Goal: Task Accomplishment & Management: Manage account settings

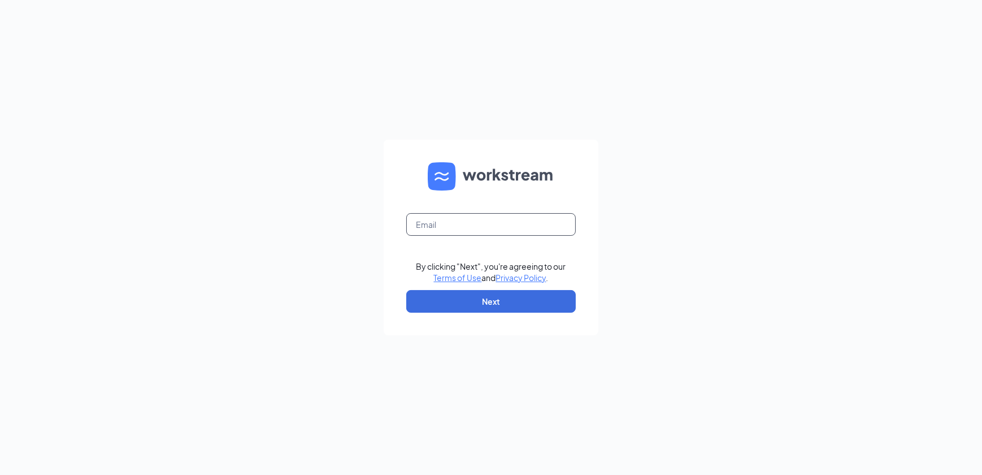
click at [447, 230] on input "text" at bounding box center [491, 224] width 170 height 23
type input "[EMAIL_ADDRESS][DOMAIN_NAME]"
click at [538, 308] on button "Next" at bounding box center [491, 301] width 170 height 23
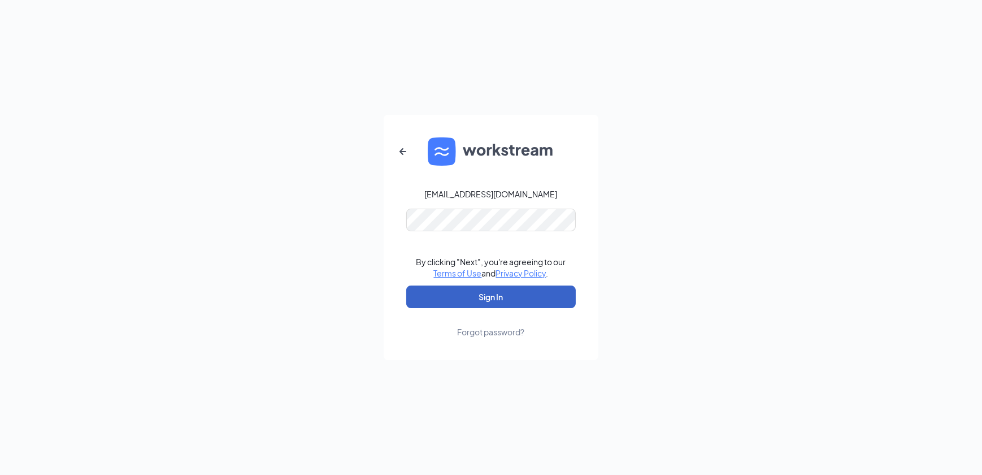
click at [482, 294] on button "Sign In" at bounding box center [491, 296] width 170 height 23
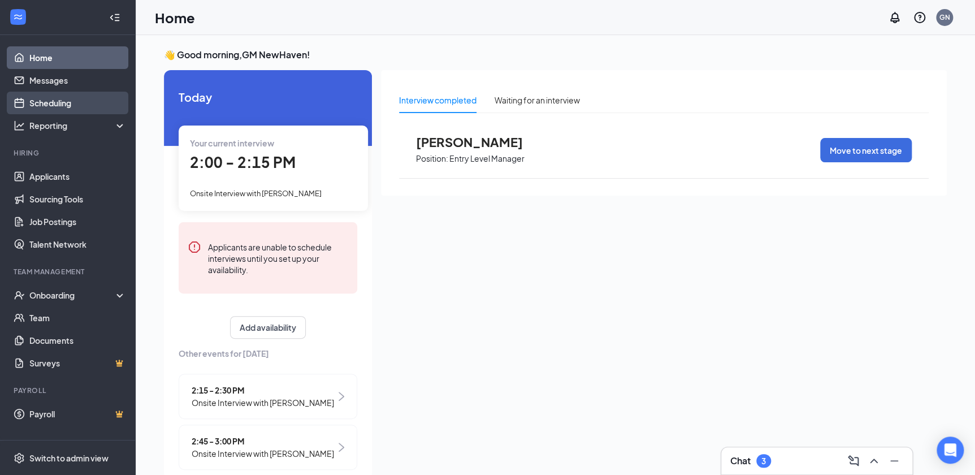
click at [51, 106] on link "Scheduling" at bounding box center [77, 103] width 97 height 23
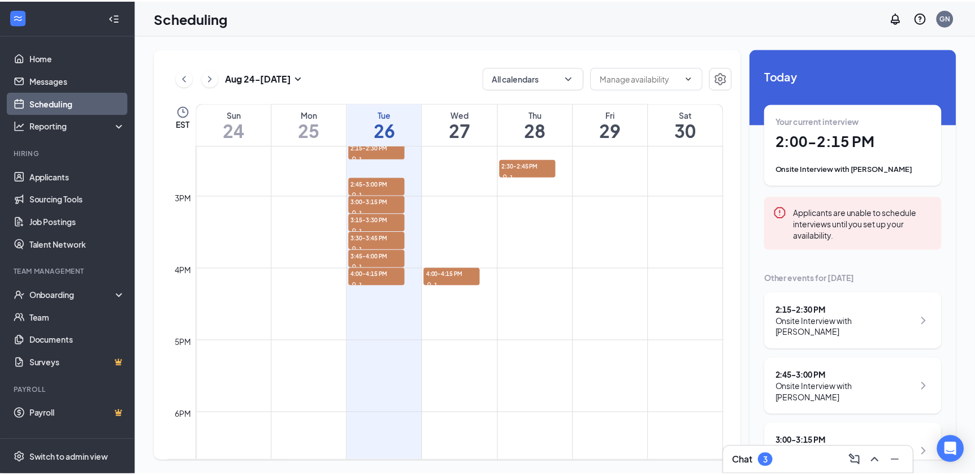
scroll to position [1018, 0]
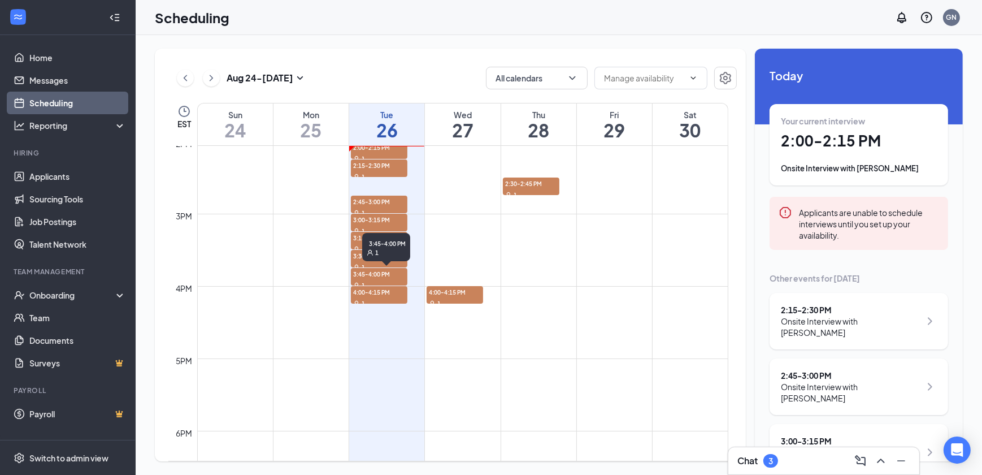
click at [391, 278] on span "3:45-4:00 PM" at bounding box center [379, 273] width 57 height 11
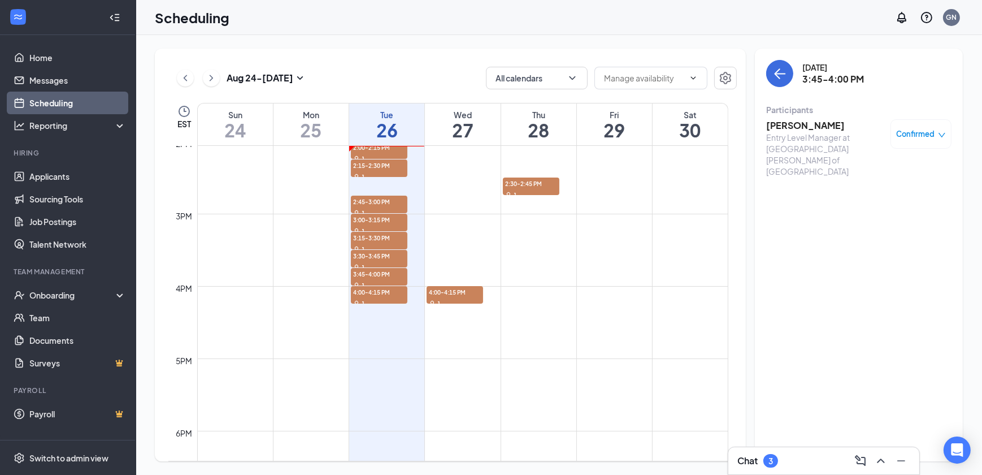
click at [919, 134] on span "Confirmed" at bounding box center [916, 133] width 38 height 11
click at [883, 104] on div "Participants" at bounding box center [859, 109] width 185 height 11
click at [803, 129] on h3 "Elysha Davis" at bounding box center [826, 125] width 119 height 12
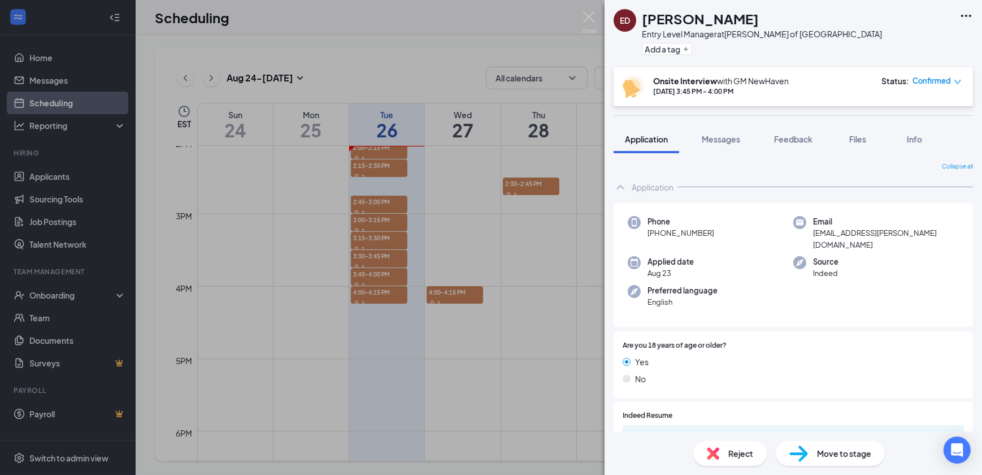
click at [960, 15] on icon "Ellipses" at bounding box center [967, 16] width 14 height 14
click at [891, 38] on link "View full application" at bounding box center [906, 40] width 122 height 11
click at [480, 254] on div "ED Elysha Davis Entry Level Manager at Culver's of New Haven Add a tag Onsite I…" at bounding box center [491, 237] width 982 height 475
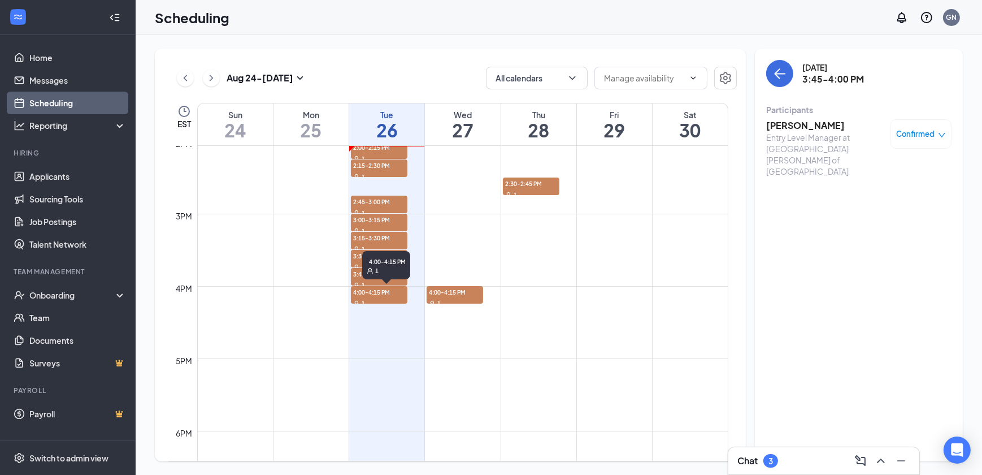
click at [386, 295] on span "4:00-4:15 PM" at bounding box center [379, 291] width 57 height 11
click at [379, 293] on span "4:00-4:15 PM" at bounding box center [379, 291] width 57 height 11
click at [803, 127] on h3 "[PERSON_NAME]" at bounding box center [826, 125] width 119 height 12
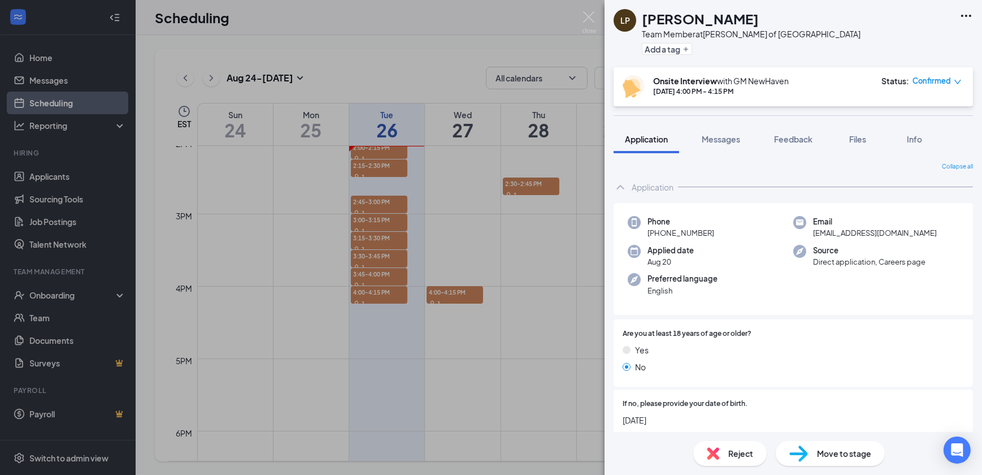
click at [686, 24] on h1 "[PERSON_NAME]" at bounding box center [700, 18] width 117 height 19
click at [967, 15] on icon "Ellipses" at bounding box center [967, 16] width 14 height 14
click at [914, 46] on link "View full application" at bounding box center [906, 40] width 122 height 11
drag, startPoint x: 424, startPoint y: 188, endPoint x: 389, endPoint y: 178, distance: 36.0
click at [416, 184] on div "LP Lyric Powell Team Member at Culver's of New Haven Add a tag Onsite Interview…" at bounding box center [491, 237] width 982 height 475
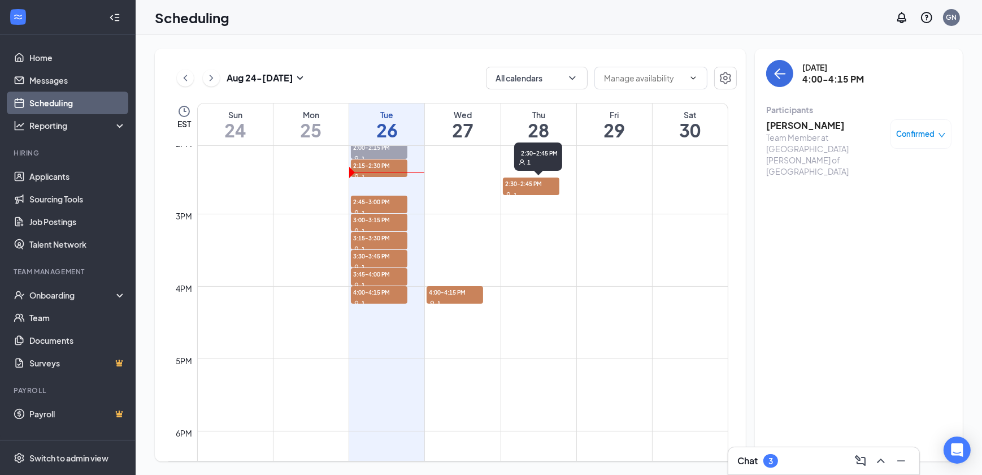
click at [543, 187] on span "2:30-2:45 PM" at bounding box center [531, 183] width 57 height 11
click at [439, 295] on span "4:00-4:15 PM" at bounding box center [455, 291] width 57 height 11
click at [383, 171] on div "1" at bounding box center [379, 176] width 57 height 11
click at [385, 205] on span "2:45-3:00 PM" at bounding box center [379, 201] width 57 height 11
click at [392, 217] on span "3:00-3:15 PM" at bounding box center [379, 219] width 57 height 11
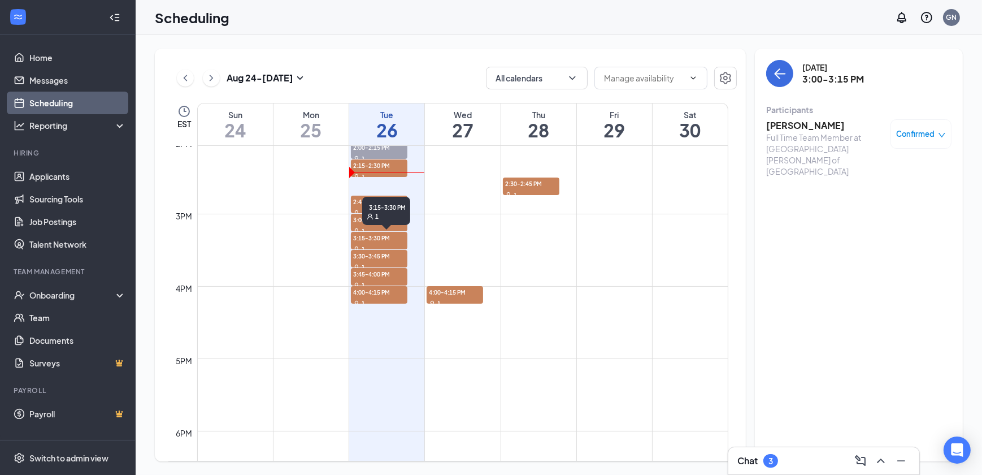
click at [392, 240] on span "3:15-3:30 PM" at bounding box center [379, 237] width 57 height 11
click at [394, 259] on span "3:30-3:45 PM" at bounding box center [379, 255] width 57 height 11
click at [73, 177] on link "Applicants" at bounding box center [77, 176] width 97 height 23
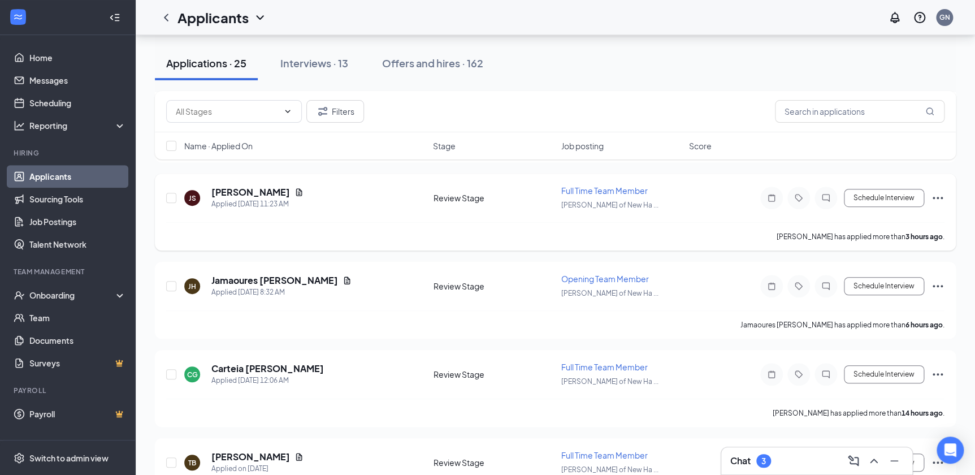
scroll to position [205, 0]
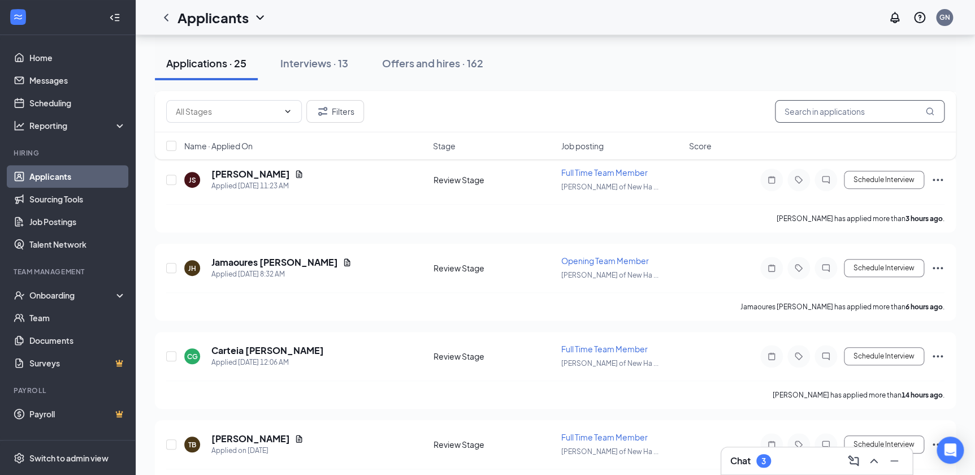
click at [829, 107] on input "text" at bounding box center [860, 111] width 170 height 23
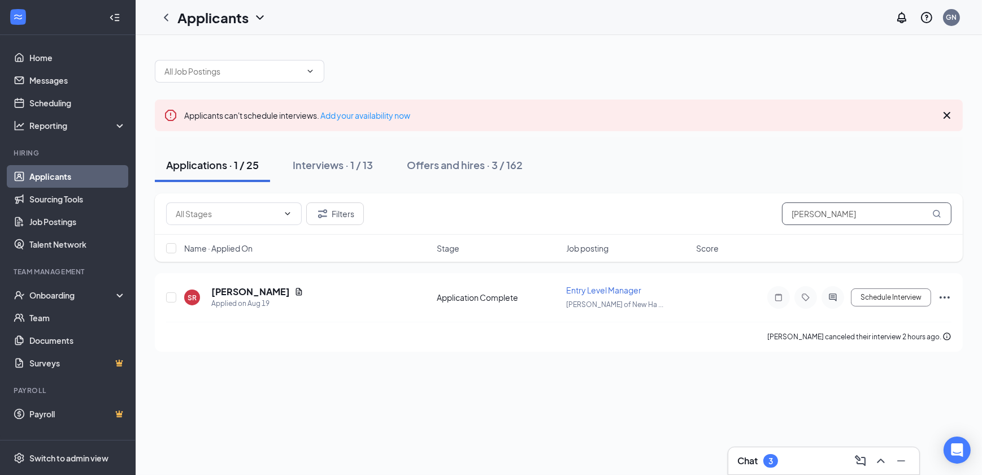
type input "sam"
click at [29, 102] on link "Scheduling" at bounding box center [77, 103] width 97 height 23
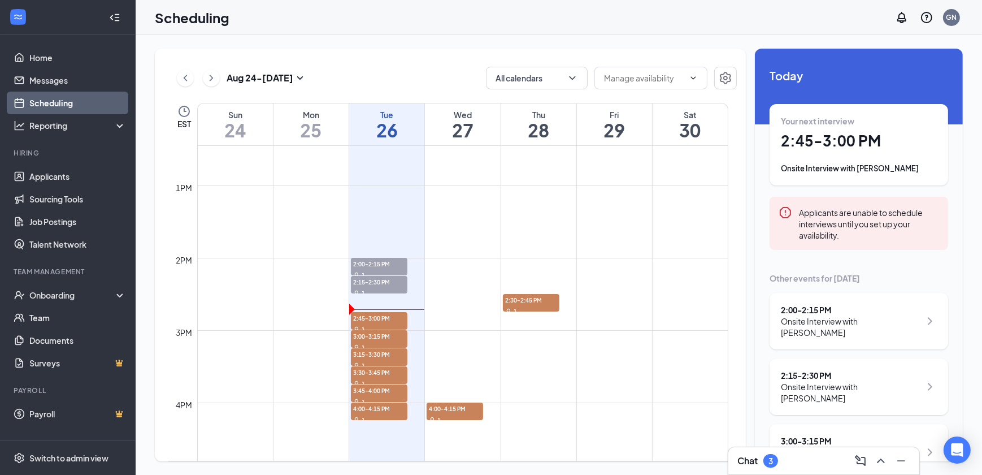
scroll to position [966, 0]
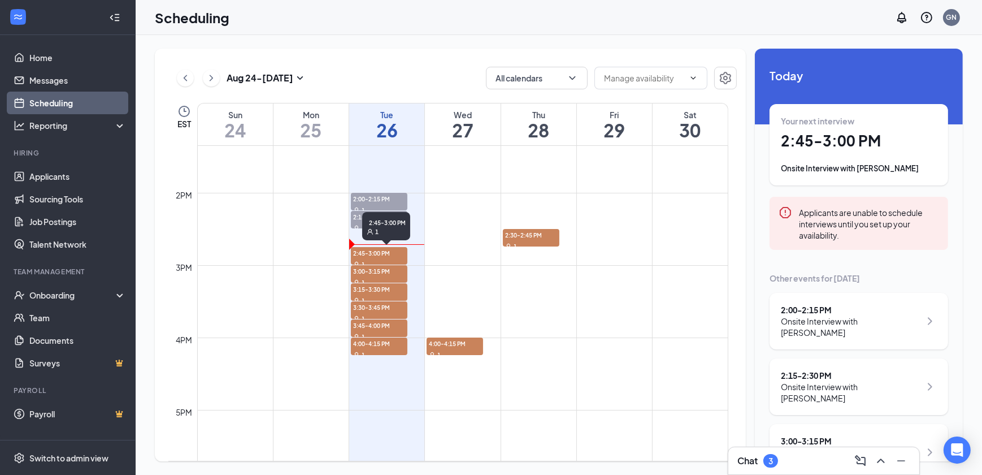
click at [367, 249] on span "2:45-3:00 PM" at bounding box center [379, 252] width 57 height 11
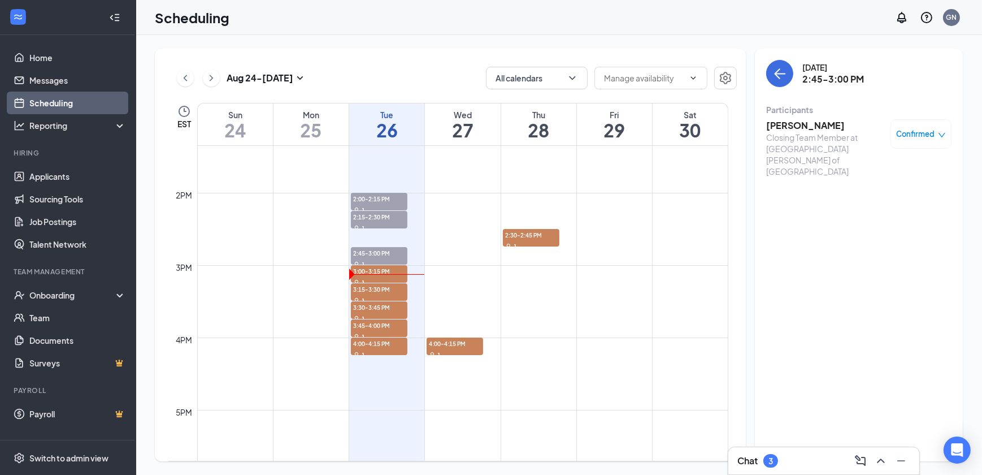
click at [49, 102] on link "Scheduling" at bounding box center [77, 103] width 97 height 23
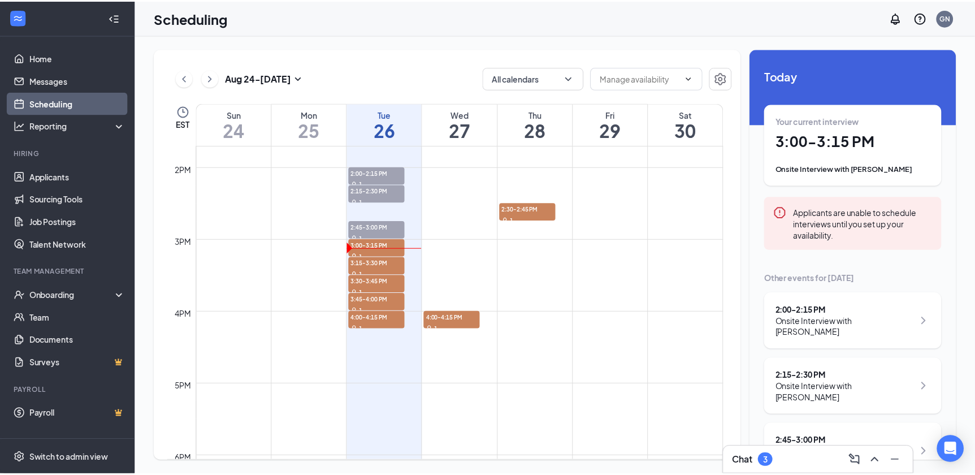
scroll to position [966, 0]
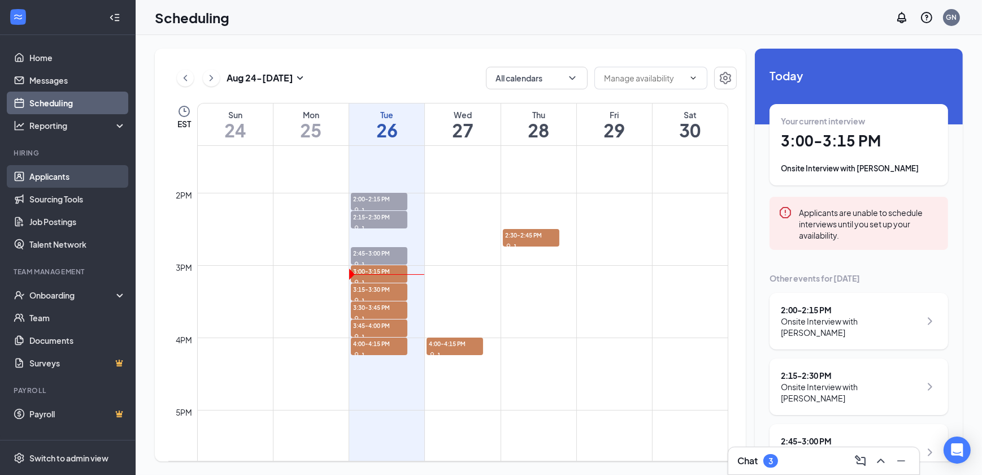
click at [34, 176] on link "Applicants" at bounding box center [77, 176] width 97 height 23
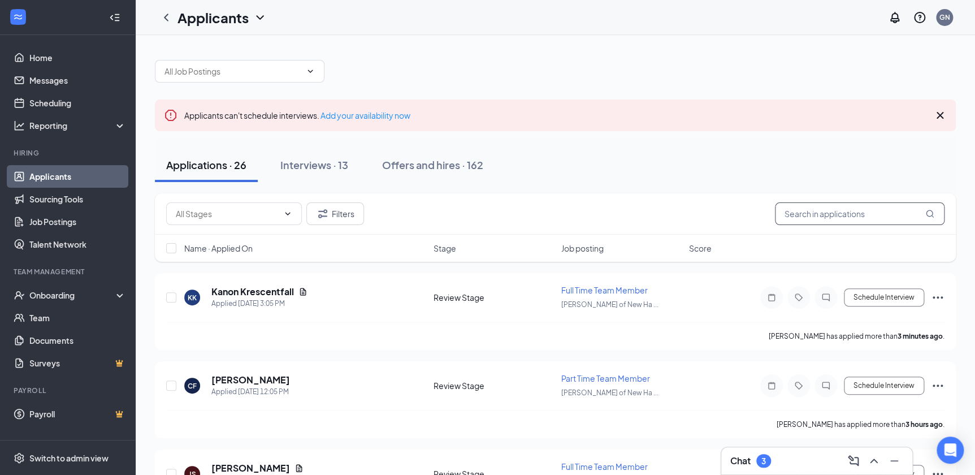
click at [888, 222] on input "text" at bounding box center [860, 213] width 170 height 23
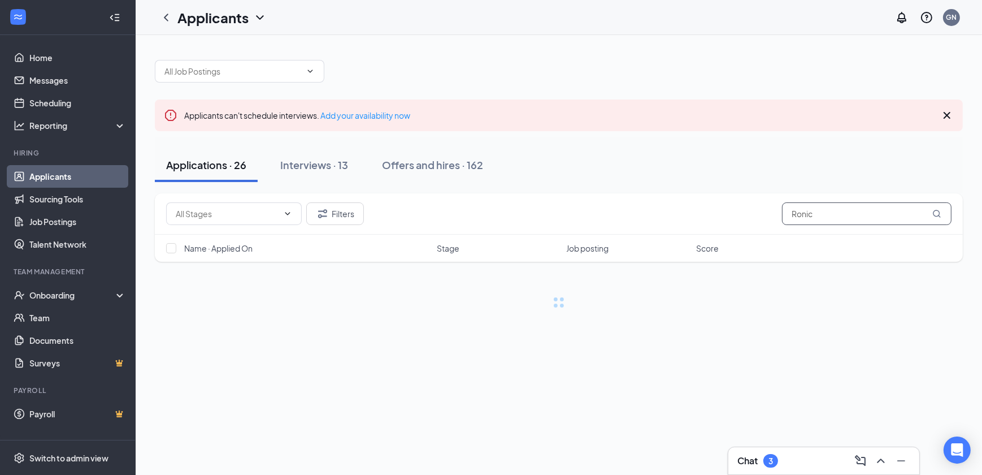
click at [888, 222] on input "Ronic" at bounding box center [867, 213] width 170 height 23
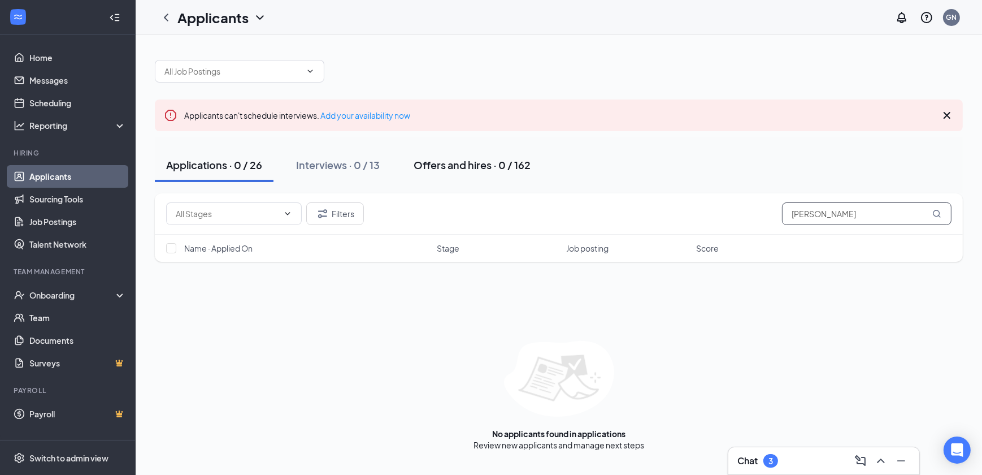
type input "Ronica"
click at [469, 165] on div "Offers and hires · 0 / 162" at bounding box center [472, 165] width 117 height 14
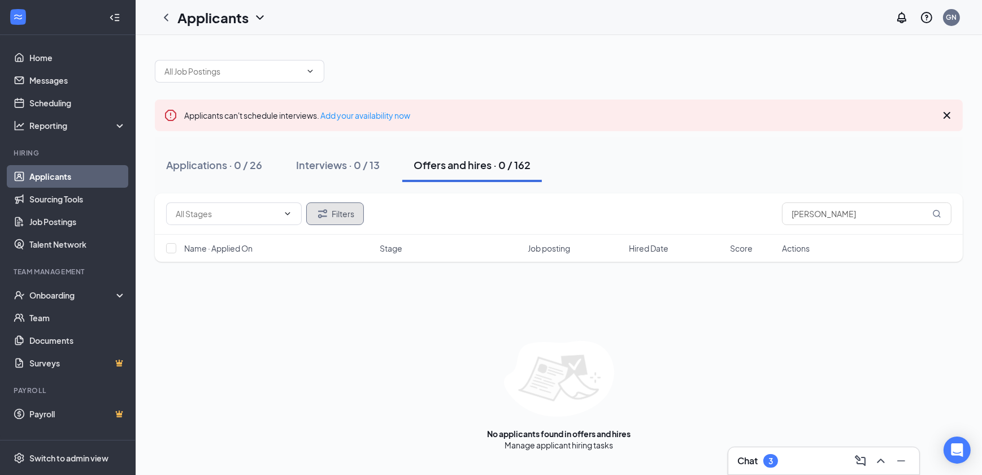
click at [350, 218] on button "Filters" at bounding box center [335, 213] width 58 height 23
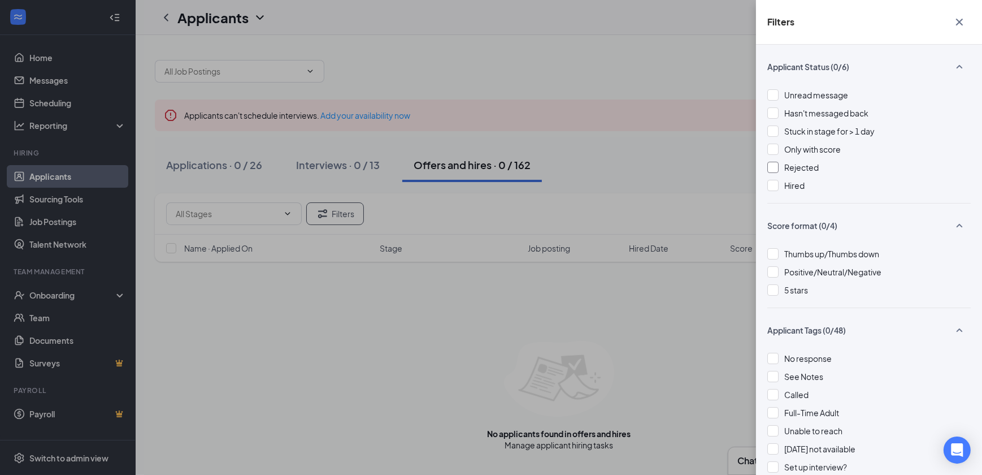
click at [777, 168] on div at bounding box center [773, 167] width 11 height 11
click at [633, 183] on div "Filters Applicant Status (1/6) Unread message Hasn't messaged back Stuck in sta…" at bounding box center [491, 237] width 982 height 475
click at [657, 188] on div "Filters Applicant Status (1/6) Unread message Hasn't messaged back Stuck in sta…" at bounding box center [491, 237] width 982 height 475
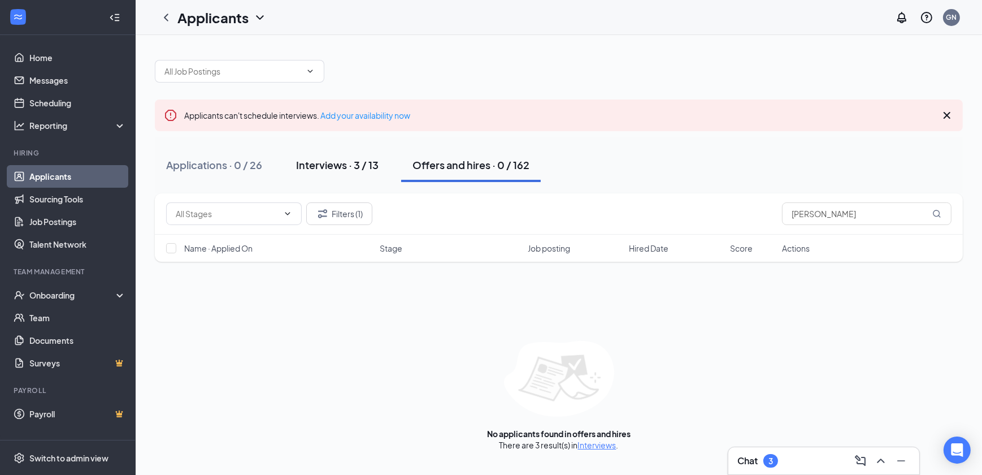
click at [358, 167] on div "Interviews · 3 / 13" at bounding box center [337, 165] width 83 height 14
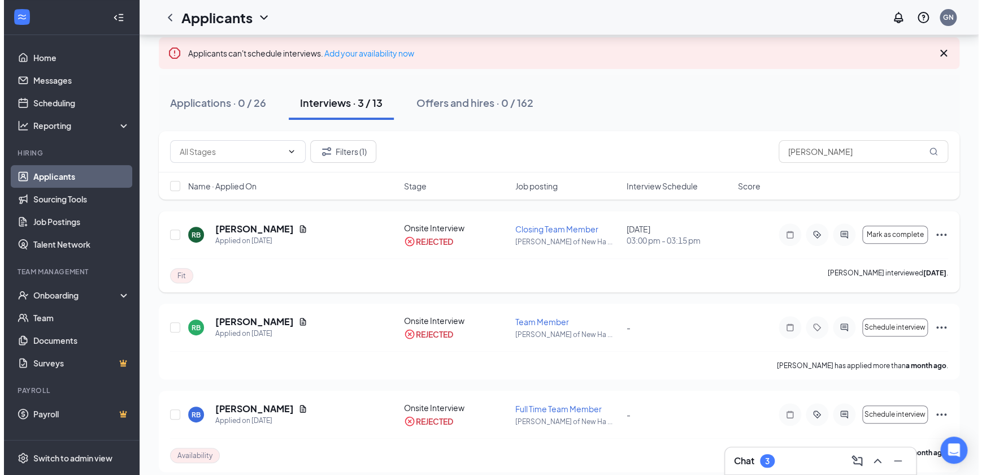
scroll to position [72, 0]
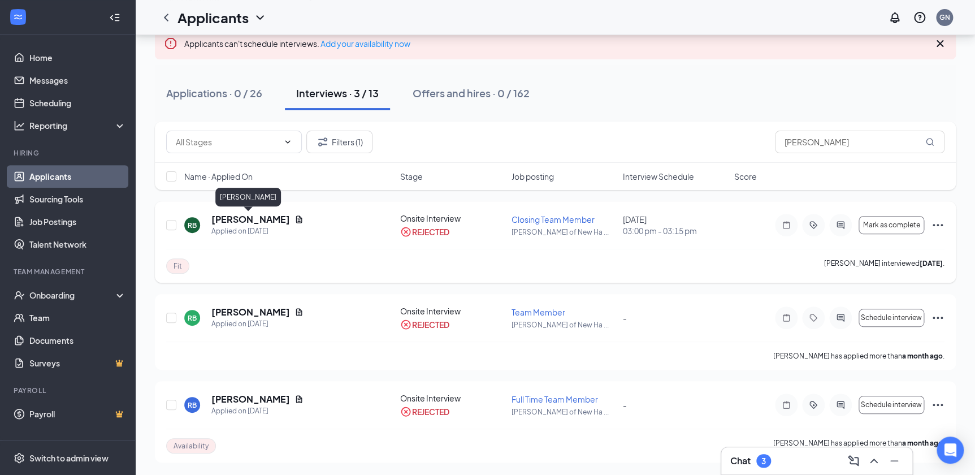
click at [226, 215] on h5 "Ronica Barrett" at bounding box center [250, 219] width 79 height 12
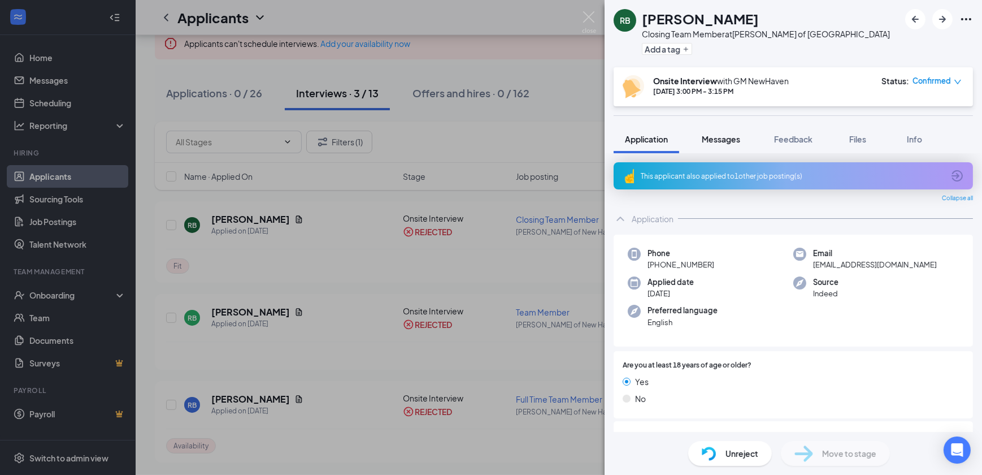
click at [702, 138] on button "Messages" at bounding box center [721, 139] width 61 height 28
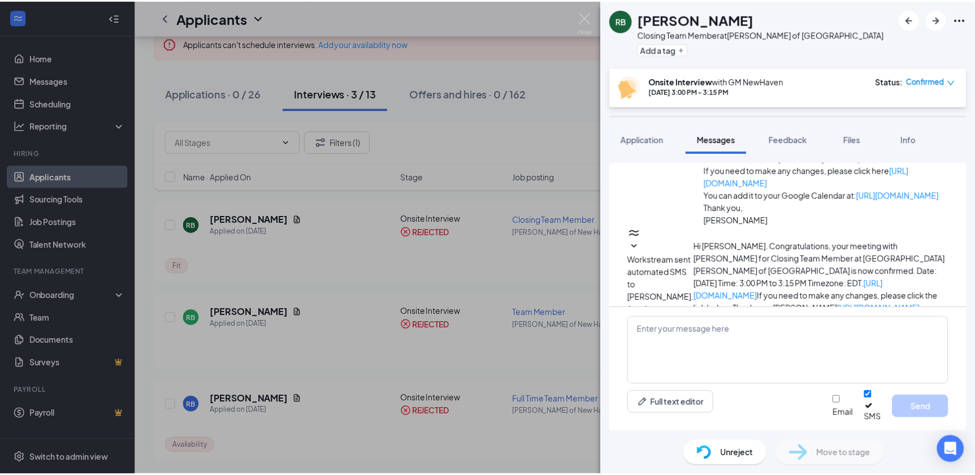
scroll to position [234, 0]
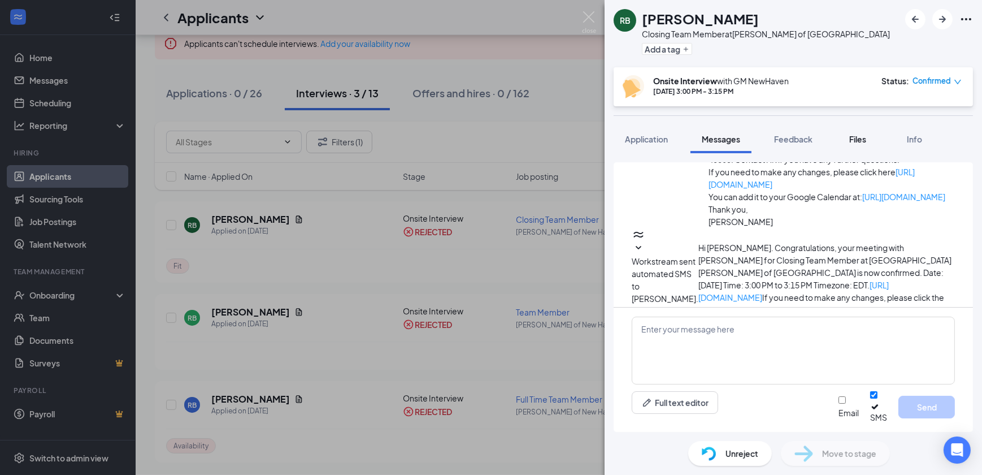
click at [872, 140] on button "Files" at bounding box center [858, 139] width 45 height 28
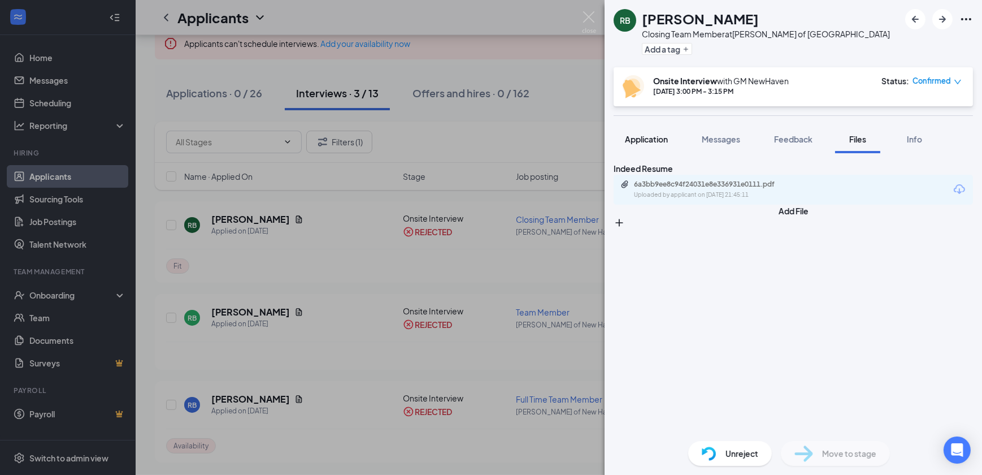
click at [640, 139] on span "Application" at bounding box center [646, 139] width 43 height 10
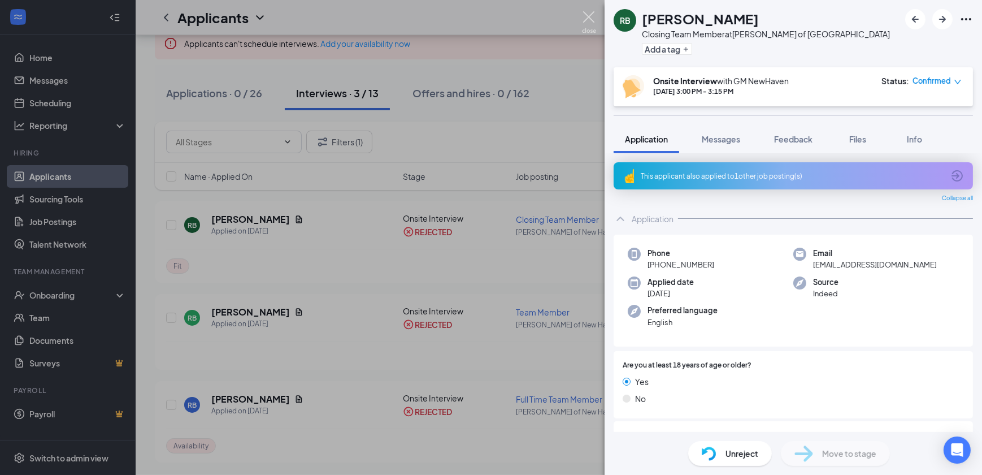
click at [583, 17] on img at bounding box center [589, 22] width 14 height 22
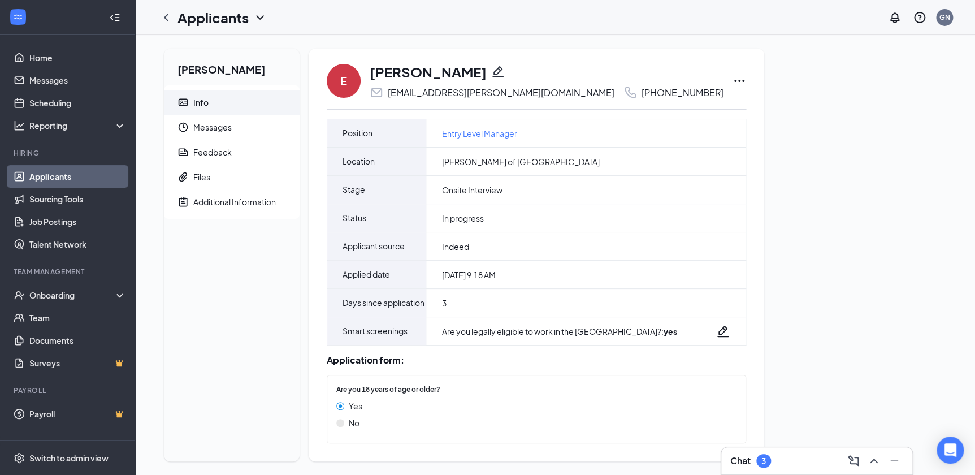
click at [733, 79] on icon "Ellipses" at bounding box center [740, 81] width 14 height 14
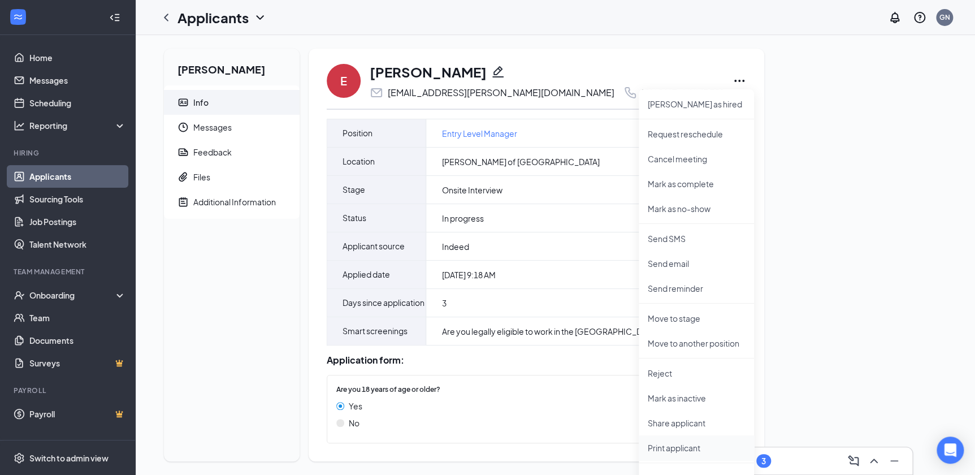
click at [682, 446] on p "Print applicant" at bounding box center [696, 447] width 97 height 11
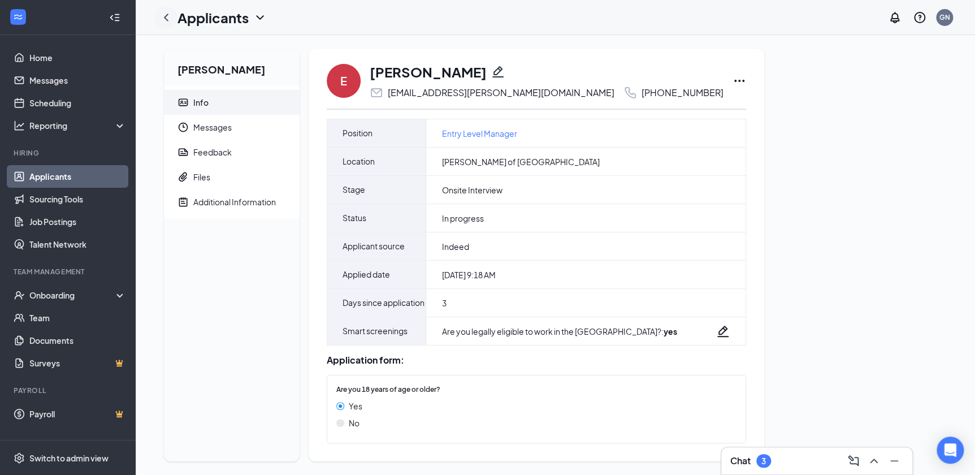
click at [168, 21] on icon "ChevronLeft" at bounding box center [166, 18] width 14 height 14
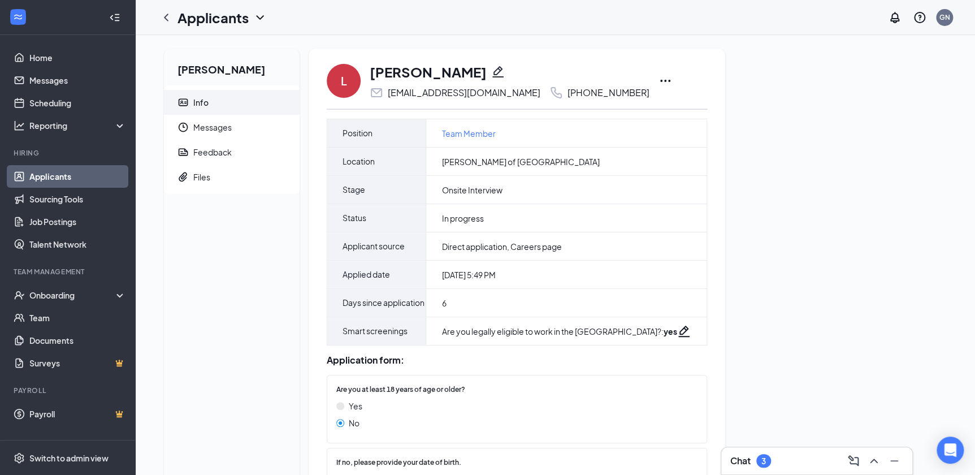
click at [660, 81] on icon "Ellipses" at bounding box center [665, 81] width 10 height 2
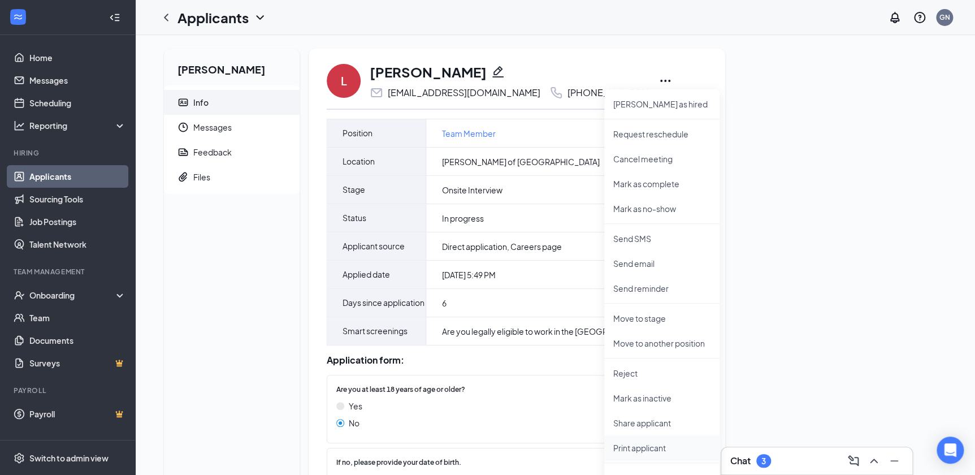
click at [651, 449] on p "Print applicant" at bounding box center [661, 447] width 97 height 11
